Goal: Navigation & Orientation: Find specific page/section

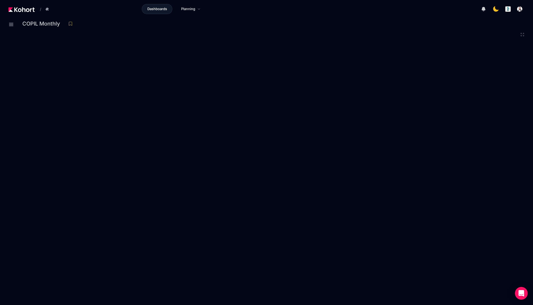
click at [23, 10] on img at bounding box center [22, 9] width 26 height 5
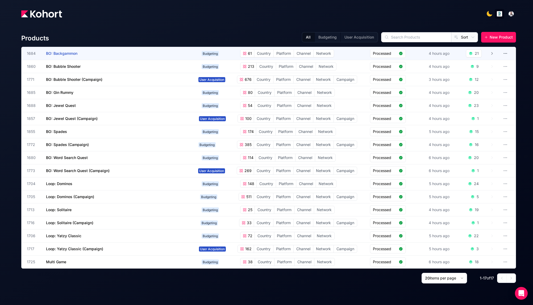
click at [119, 52] on h3 "BO: Backgammon" at bounding box center [86, 53] width 80 height 13
